Goal: Information Seeking & Learning: Learn about a topic

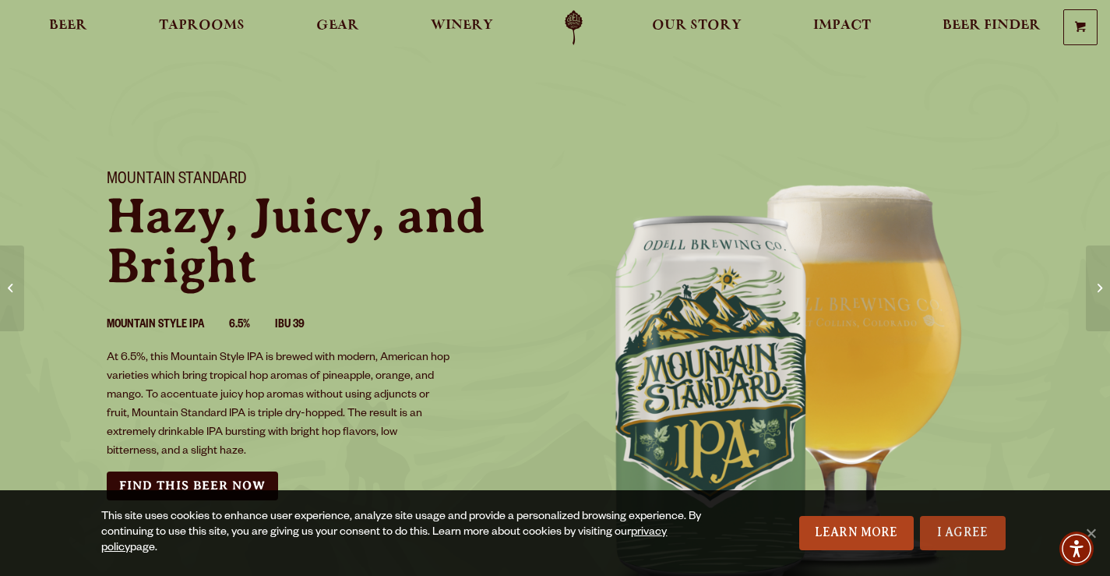
click at [960, 538] on link "I Agree" at bounding box center [963, 533] width 86 height 34
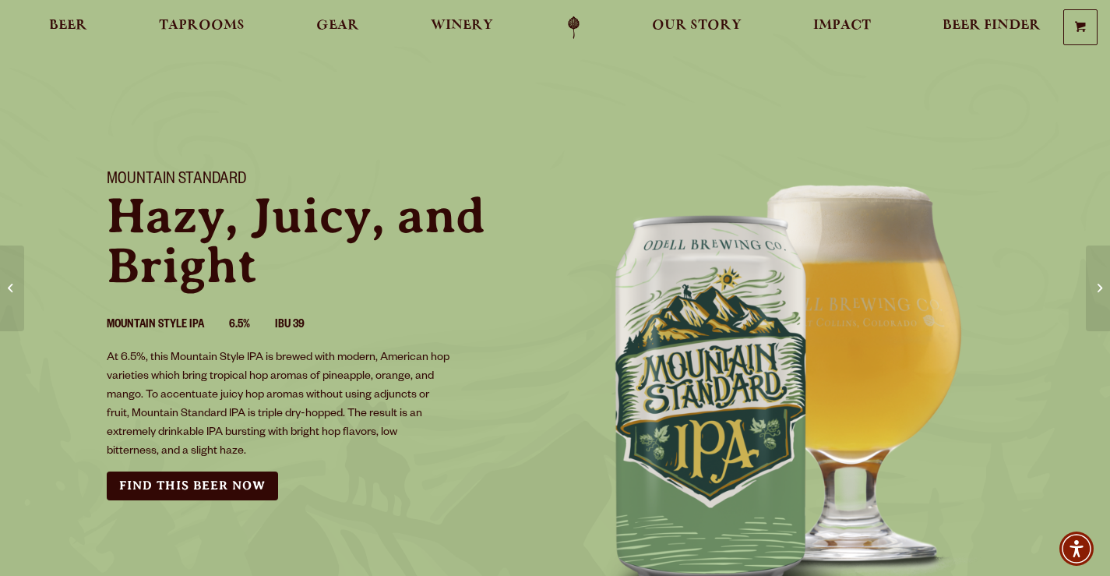
scroll to position [93, 0]
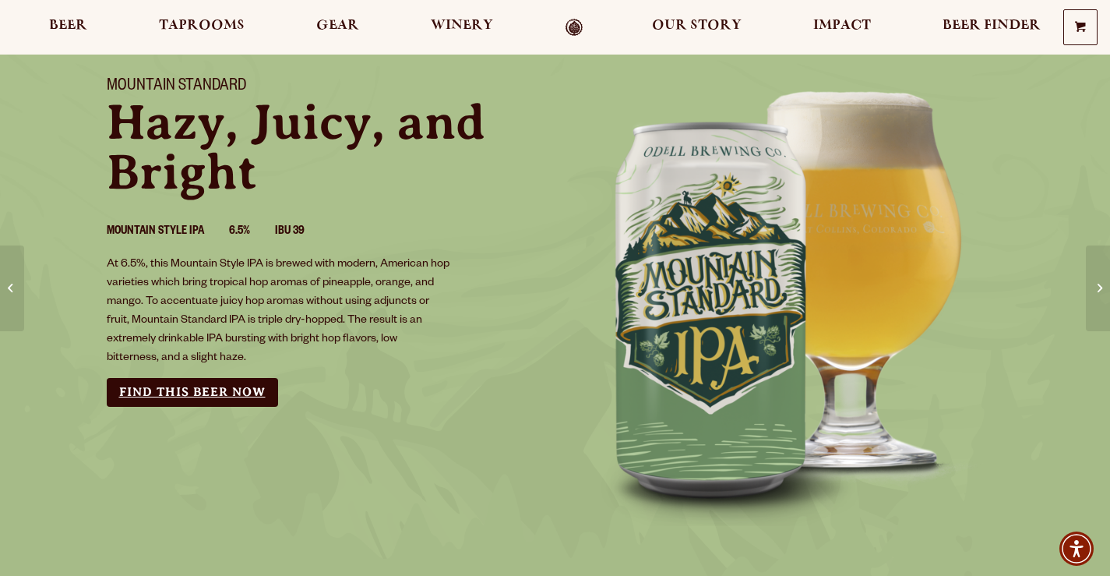
click at [150, 393] on link "Find this Beer Now" at bounding box center [192, 392] width 171 height 29
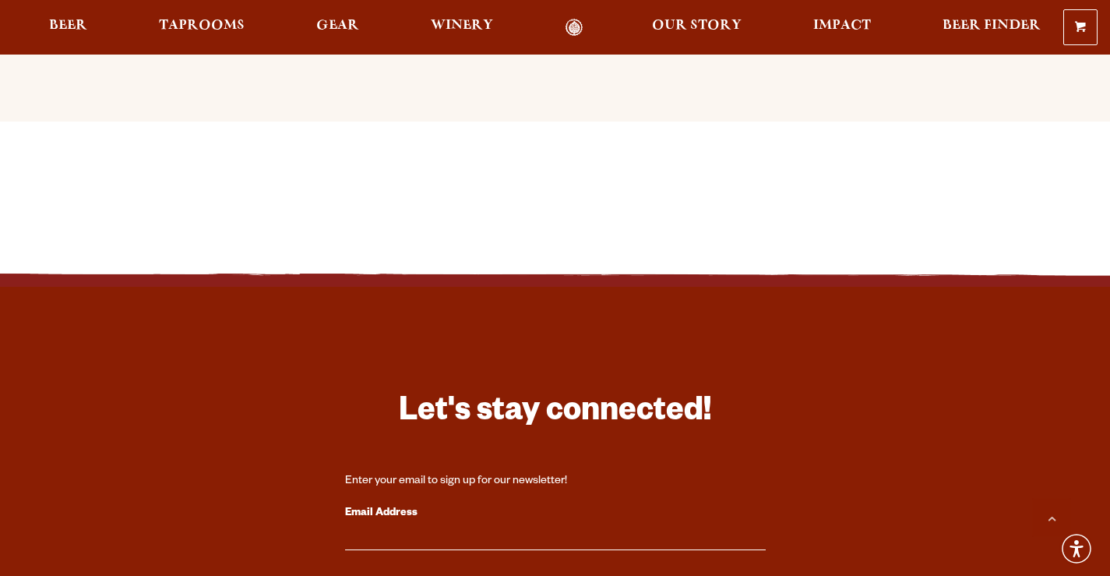
scroll to position [2056, 0]
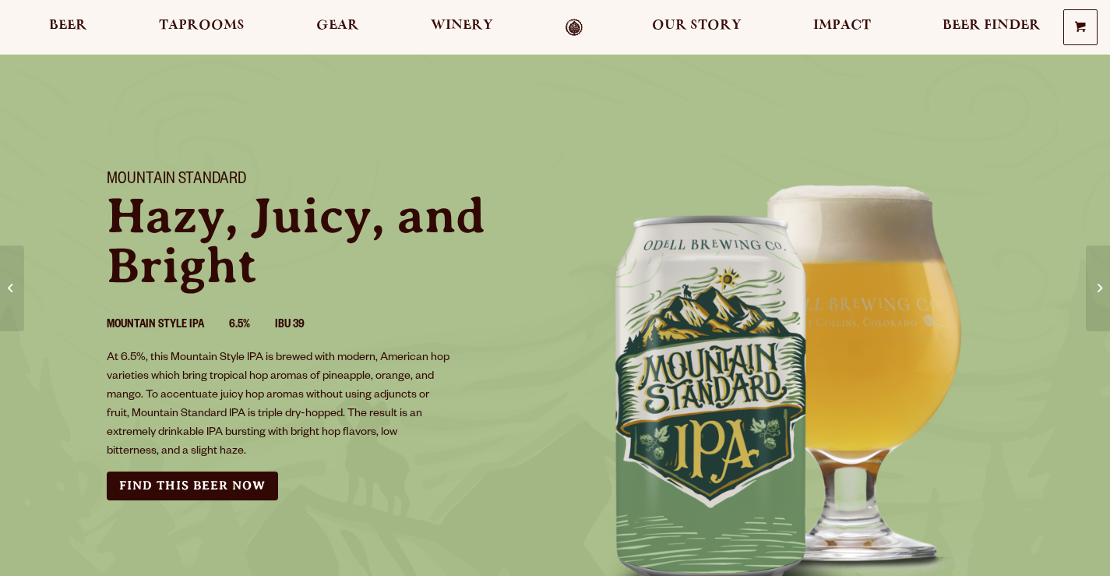
scroll to position [93, 0]
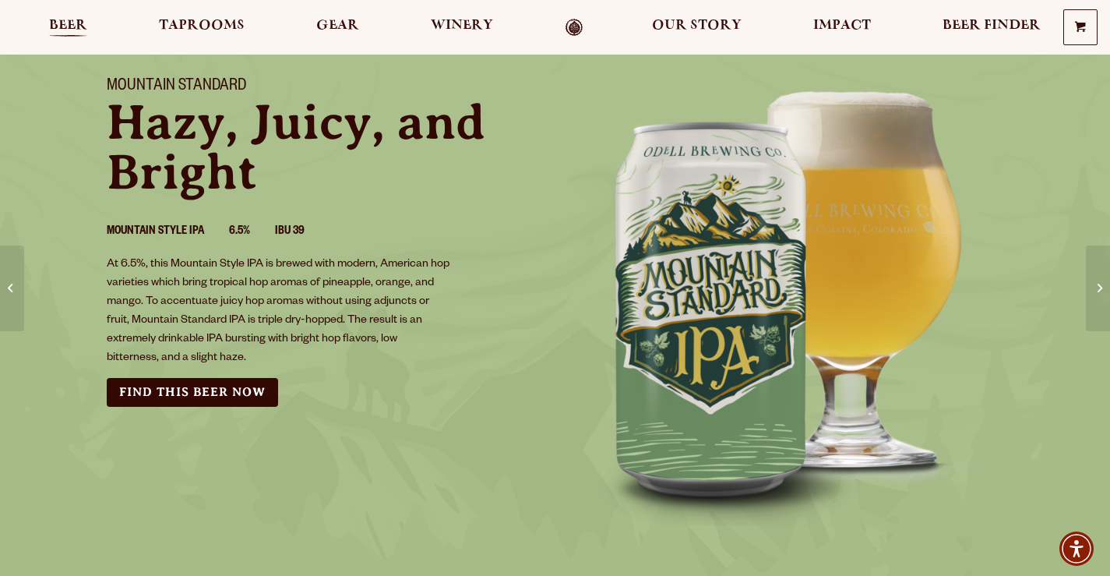
drag, startPoint x: 687, startPoint y: 301, endPoint x: 58, endPoint y: 25, distance: 686.8
click at [80, 24] on span "Beer" at bounding box center [68, 25] width 38 height 12
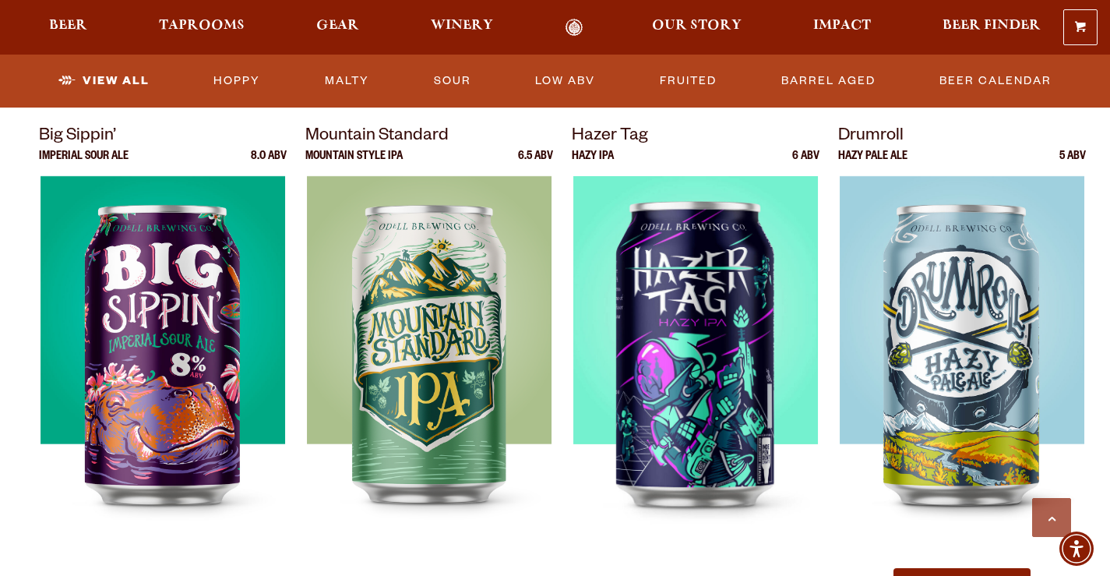
scroll to position [1496, 0]
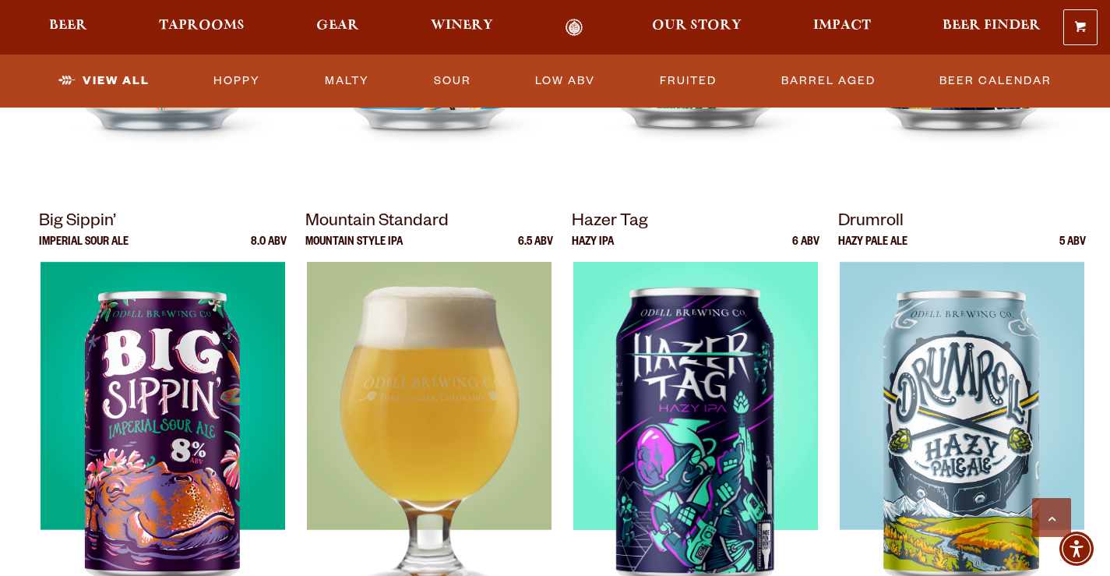
click at [416, 450] on img at bounding box center [429, 456] width 245 height 389
